Goal: Task Accomplishment & Management: Use online tool/utility

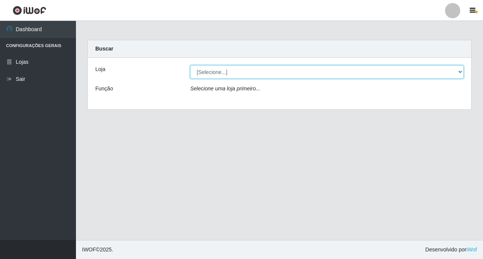
click at [461, 71] on select "[Selecione...] Rede Fácil Construção" at bounding box center [326, 71] width 273 height 13
select select "318"
click at [190, 65] on select "[Selecione...] Rede Fácil Construção" at bounding box center [326, 71] width 273 height 13
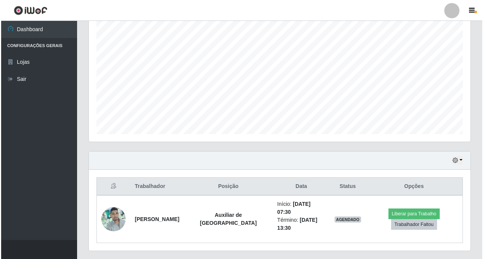
scroll to position [157, 0]
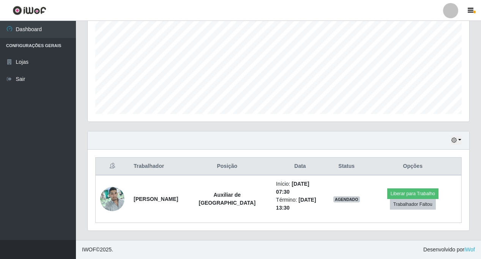
click at [113, 197] on img at bounding box center [112, 198] width 24 height 32
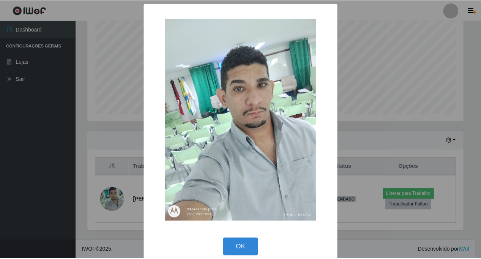
scroll to position [157, 377]
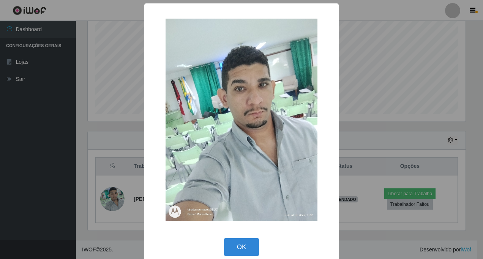
click at [113, 197] on div "× OK Cancel" at bounding box center [241, 129] width 483 height 259
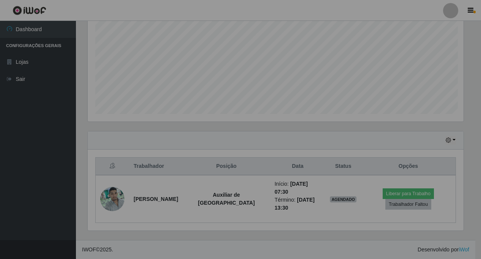
scroll to position [157, 381]
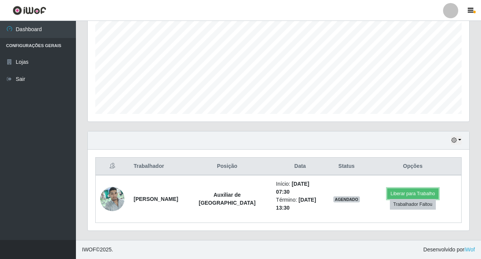
click at [417, 192] on button "Liberar para Trabalho" at bounding box center [412, 193] width 51 height 11
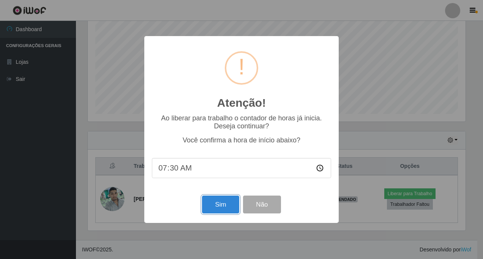
click at [211, 205] on button "Sim" at bounding box center [220, 204] width 37 height 18
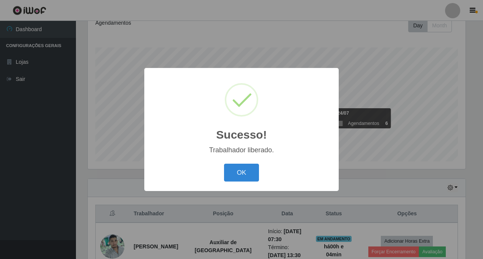
click at [237, 172] on button "OK" at bounding box center [241, 173] width 35 height 18
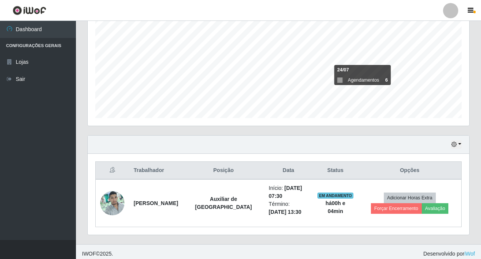
scroll to position [157, 0]
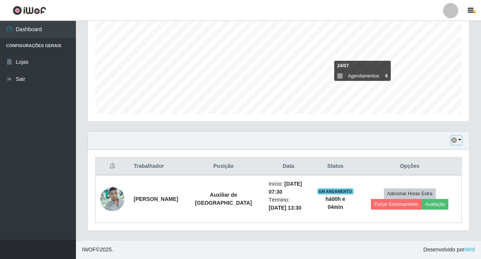
click at [461, 139] on button "button" at bounding box center [456, 140] width 11 height 9
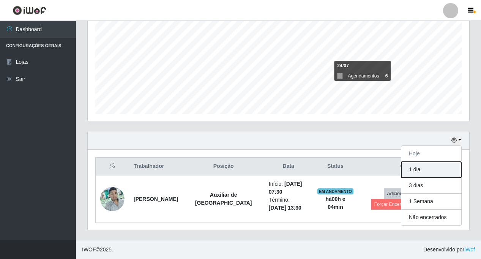
click at [423, 170] on button "1 dia" at bounding box center [431, 170] width 60 height 16
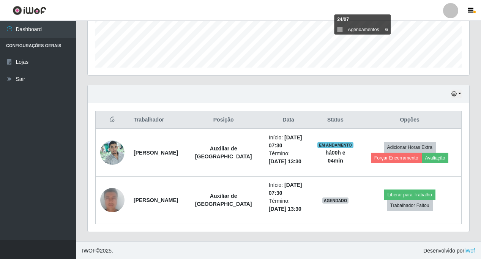
scroll to position [205, 0]
